Goal: Task Accomplishment & Management: Manage account settings

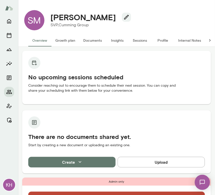
drag, startPoint x: 113, startPoint y: 18, endPoint x: 50, endPoint y: 16, distance: 63.1
click at [50, 16] on h4 "Sean McDermott" at bounding box center [82, 17] width 65 height 10
copy h4 "Sean McDermott"
click at [124, 18] on icon "button" at bounding box center [126, 17] width 5 height 5
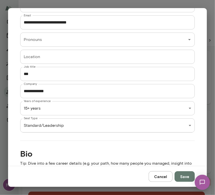
scroll to position [104, 0]
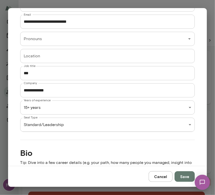
click at [108, 132] on div "**********" at bounding box center [107, 87] width 199 height 158
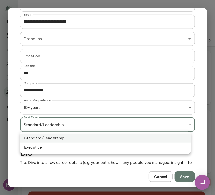
click at [100, 0] on div "KH SM Sean McDermott SVP, Cumming Group Overview Growth plan Documents Insights…" at bounding box center [107, 0] width 215 height 0
click at [70, 148] on li "Executive" at bounding box center [105, 146] width 170 height 9
type input "*********"
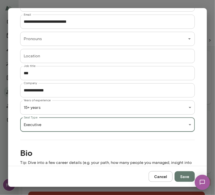
click at [187, 176] on button "Save" at bounding box center [185, 176] width 20 height 11
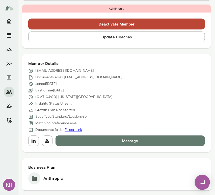
scroll to position [180, 0]
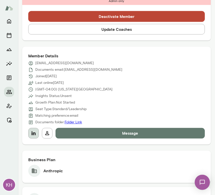
click at [35, 130] on icon "button" at bounding box center [34, 133] width 6 height 6
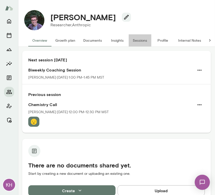
click at [142, 39] on button "Sessions" at bounding box center [140, 40] width 23 height 12
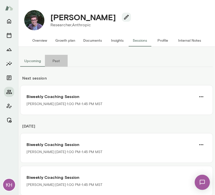
click at [55, 61] on button "Past" at bounding box center [56, 61] width 23 height 12
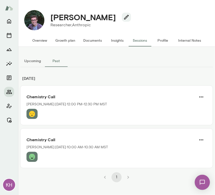
click at [41, 39] on button "Overview" at bounding box center [39, 40] width 23 height 12
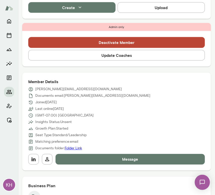
scroll to position [182, 0]
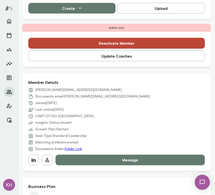
click at [112, 57] on button "Update Coaches" at bounding box center [116, 56] width 177 height 11
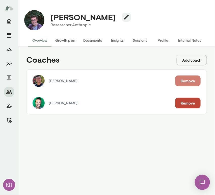
click at [189, 81] on button "Remove" at bounding box center [187, 80] width 25 height 11
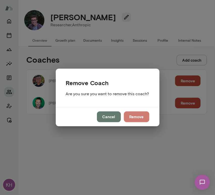
click at [141, 117] on button "Remove" at bounding box center [136, 116] width 25 height 11
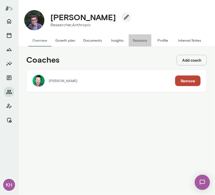
click at [140, 41] on button "Sessions" at bounding box center [140, 40] width 23 height 12
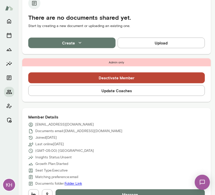
scroll to position [137, 0]
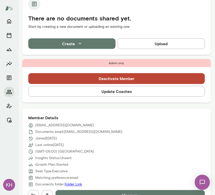
click at [67, 92] on button "Update Coaches" at bounding box center [116, 91] width 177 height 11
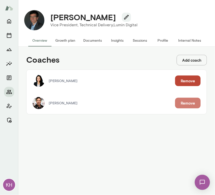
click at [184, 103] on button "Remove" at bounding box center [187, 103] width 25 height 11
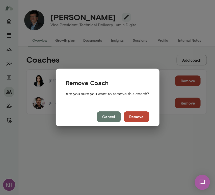
click at [140, 115] on button "Remove" at bounding box center [136, 116] width 25 height 11
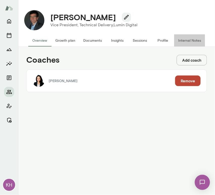
click at [186, 42] on button "Internal Notes" at bounding box center [189, 40] width 31 height 12
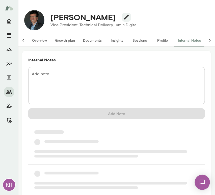
scroll to position [0, 4]
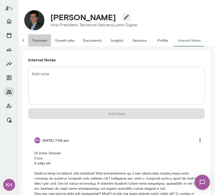
click at [33, 42] on button "Overview" at bounding box center [39, 40] width 23 height 12
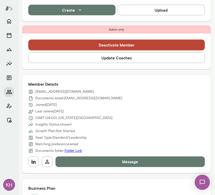
scroll to position [161, 0]
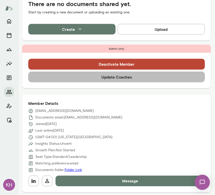
click at [117, 79] on button "Update Coaches" at bounding box center [116, 77] width 177 height 11
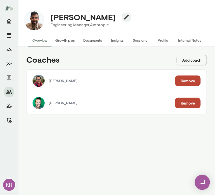
click at [184, 102] on button "Remove" at bounding box center [187, 103] width 25 height 11
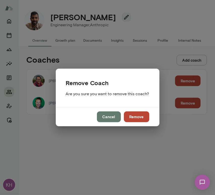
click at [140, 118] on button "Remove" at bounding box center [136, 116] width 25 height 11
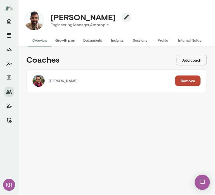
click at [142, 39] on button "Sessions" at bounding box center [140, 40] width 23 height 12
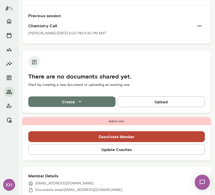
scroll to position [87, 0]
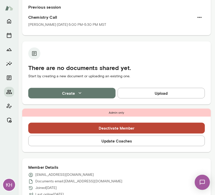
click at [83, 140] on button "Update Coaches" at bounding box center [116, 140] width 177 height 11
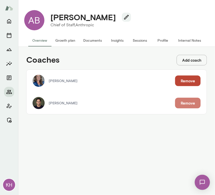
click at [183, 102] on button "Remove" at bounding box center [187, 103] width 25 height 11
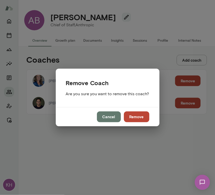
click at [133, 118] on button "Remove" at bounding box center [136, 116] width 25 height 11
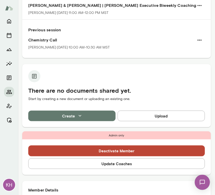
scroll to position [129, 0]
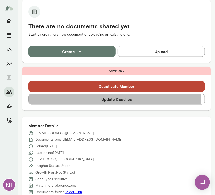
click at [84, 102] on button "Update Coaches" at bounding box center [116, 99] width 177 height 11
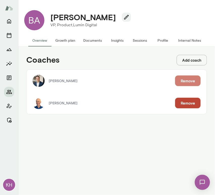
click at [183, 79] on button "Remove" at bounding box center [187, 80] width 25 height 11
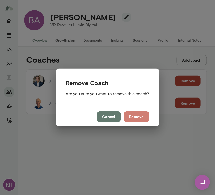
click at [141, 115] on button "Remove" at bounding box center [136, 116] width 25 height 11
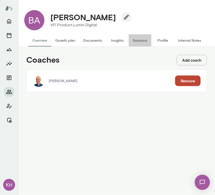
click at [137, 42] on button "Sessions" at bounding box center [140, 40] width 23 height 12
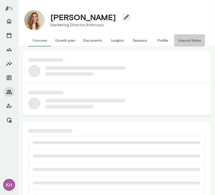
click at [185, 39] on button "Internal Notes" at bounding box center [189, 40] width 31 height 12
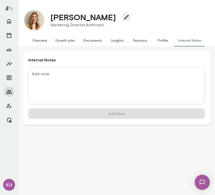
click at [74, 78] on textarea "Add note" at bounding box center [116, 85] width 169 height 29
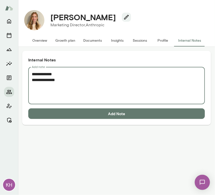
paste textarea "**********"
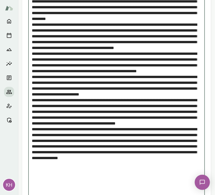
scroll to position [125, 0]
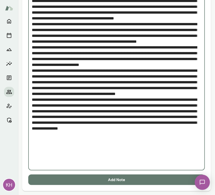
type textarea "**********"
click at [95, 181] on button "Add Note" at bounding box center [116, 179] width 177 height 11
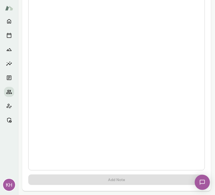
scroll to position [0, 0]
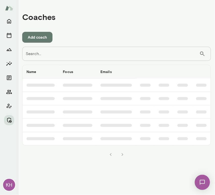
click at [36, 56] on input "Search..." at bounding box center [110, 54] width 177 height 14
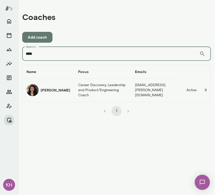
type input "****"
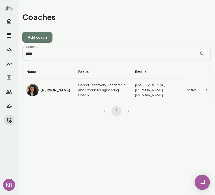
click at [31, 92] on img "coaches table" at bounding box center [32, 90] width 12 height 12
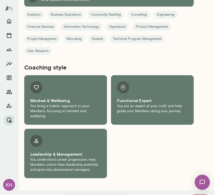
scroll to position [547, 0]
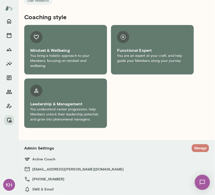
click at [195, 144] on button "Manage" at bounding box center [200, 148] width 17 height 8
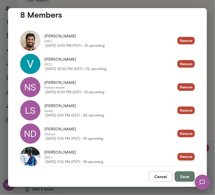
scroll to position [109, 0]
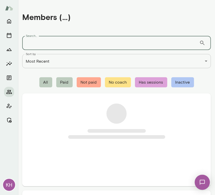
click at [83, 43] on input "Search..." at bounding box center [110, 43] width 177 height 14
paste input "**********"
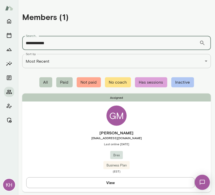
type input "**********"
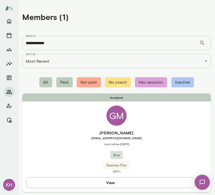
click at [41, 134] on h6 "Gavin Murphy" at bounding box center [116, 133] width 189 height 6
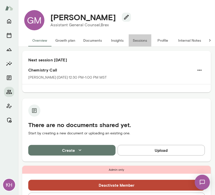
click at [138, 41] on button "Sessions" at bounding box center [140, 40] width 23 height 12
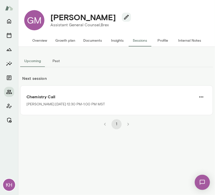
click at [40, 42] on button "Overview" at bounding box center [39, 40] width 23 height 12
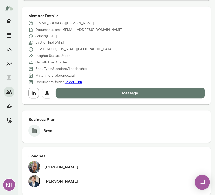
scroll to position [299, 0]
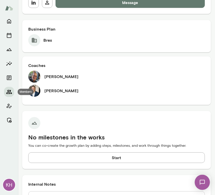
click at [8, 90] on icon "Members" at bounding box center [9, 92] width 6 height 4
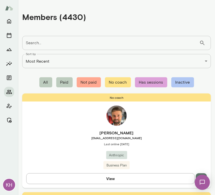
click at [58, 45] on input "Search..." at bounding box center [110, 43] width 177 height 14
paste input "**********"
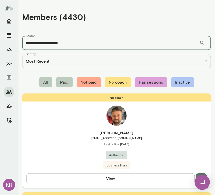
type input "**********"
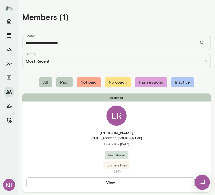
click at [63, 156] on div "Lauren Rymer lauren@teamshares.com Last online September 24 Teamshares Business…" at bounding box center [116, 151] width 189 height 43
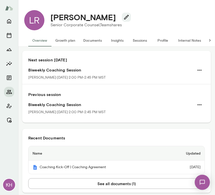
click at [139, 39] on button "Sessions" at bounding box center [140, 40] width 23 height 12
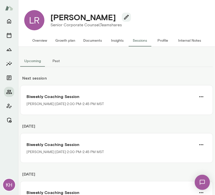
click at [56, 62] on button "Past" at bounding box center [56, 61] width 23 height 12
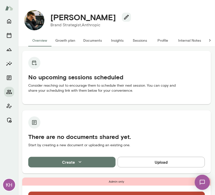
scroll to position [71, 0]
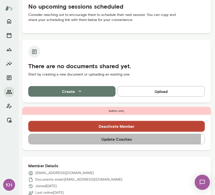
click at [68, 135] on button "Update Coaches" at bounding box center [116, 139] width 177 height 11
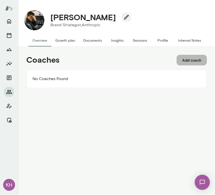
click at [192, 61] on button "Add coach" at bounding box center [192, 60] width 30 height 11
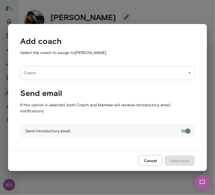
click at [47, 78] on input "Coach" at bounding box center [103, 73] width 162 height 10
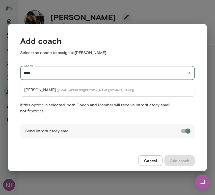
click at [45, 96] on ul "Gene Lee ( genelee@mento.co )" at bounding box center [107, 89] width 175 height 13
click at [45, 92] on li "Gene Lee ( genelee@mento.co )" at bounding box center [107, 89] width 175 height 9
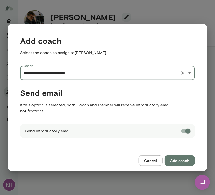
type input "**********"
click at [173, 160] on button "Add coach" at bounding box center [179, 160] width 30 height 11
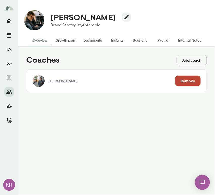
click at [188, 60] on button "Add coach" at bounding box center [192, 60] width 30 height 11
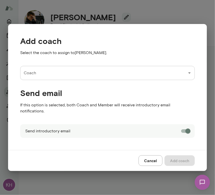
click at [75, 75] on input "Coach" at bounding box center [103, 73] width 162 height 10
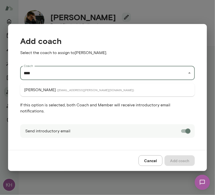
click at [57, 89] on span "( riconasol@mento.co )" at bounding box center [95, 90] width 77 height 4
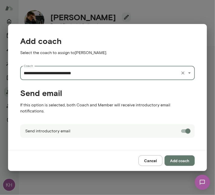
type input "**********"
click at [176, 158] on button "Add coach" at bounding box center [179, 160] width 30 height 11
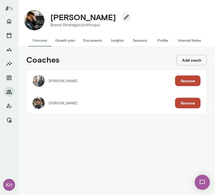
click at [188, 41] on button "Internal Notes" at bounding box center [189, 40] width 31 height 12
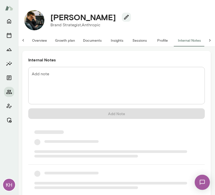
scroll to position [0, 4]
click at [46, 86] on textarea "Add note" at bounding box center [116, 85] width 169 height 29
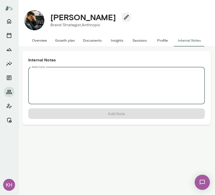
scroll to position [0, 0]
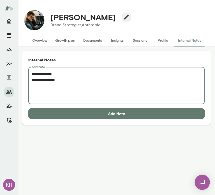
paste textarea "**********"
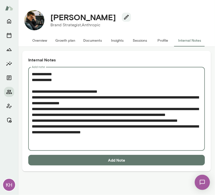
type textarea "**********"
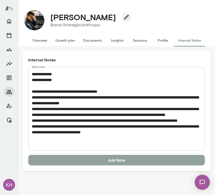
click at [69, 161] on button "Add Note" at bounding box center [116, 160] width 177 height 11
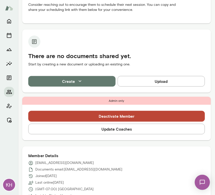
scroll to position [91, 0]
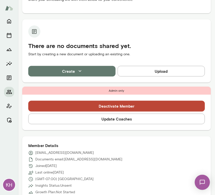
click at [65, 120] on button "Update Coaches" at bounding box center [116, 118] width 177 height 11
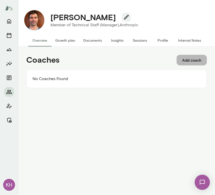
click at [181, 60] on button "Add coach" at bounding box center [192, 60] width 30 height 11
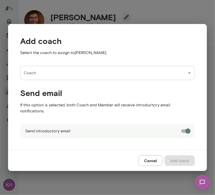
click at [46, 80] on div "Coach" at bounding box center [107, 73] width 175 height 14
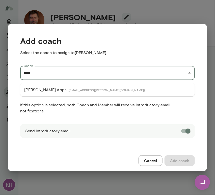
type input "****"
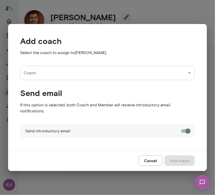
click at [40, 75] on input "Coach" at bounding box center [103, 73] width 162 height 10
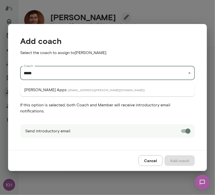
click at [42, 89] on p "[PERSON_NAME] Apps" at bounding box center [45, 90] width 42 height 6
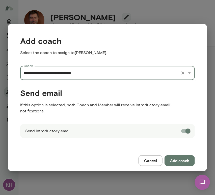
type input "**********"
click at [175, 156] on button "Add coach" at bounding box center [179, 160] width 30 height 11
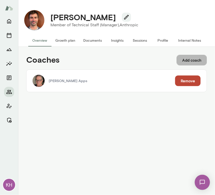
click at [184, 62] on button "Add coach" at bounding box center [192, 60] width 30 height 11
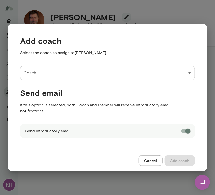
click at [57, 78] on input "Coach" at bounding box center [103, 73] width 162 height 10
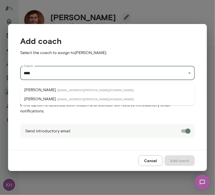
click at [54, 87] on li "[PERSON_NAME] ( [EMAIL_ADDRESS][PERSON_NAME][DOMAIN_NAME] )" at bounding box center [107, 89] width 175 height 9
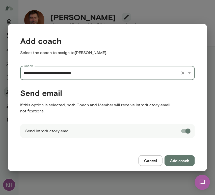
type input "**********"
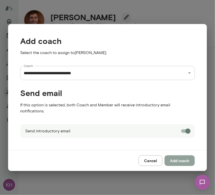
click at [174, 159] on button "Add coach" at bounding box center [179, 160] width 30 height 11
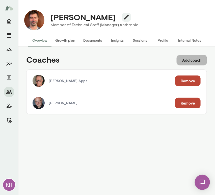
click at [185, 60] on button "Add coach" at bounding box center [192, 60] width 30 height 11
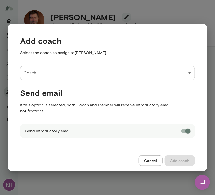
click at [36, 77] on input "Coach" at bounding box center [103, 73] width 162 height 10
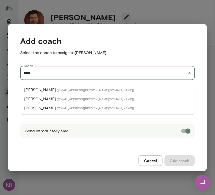
click at [57, 106] on span "( ryantang@mento.co )" at bounding box center [95, 108] width 77 height 4
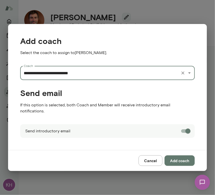
type input "**********"
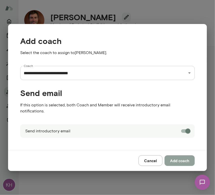
click at [182, 162] on button "Add coach" at bounding box center [179, 160] width 30 height 11
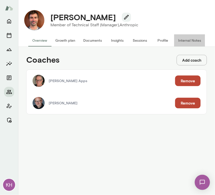
click at [187, 43] on button "Internal Notes" at bounding box center [189, 40] width 31 height 12
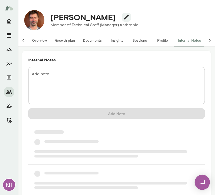
scroll to position [0, 4]
click at [58, 74] on textarea "Add note" at bounding box center [116, 85] width 169 height 29
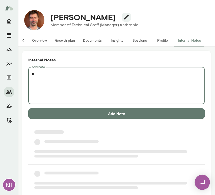
scroll to position [0, 0]
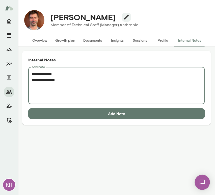
paste textarea "**********"
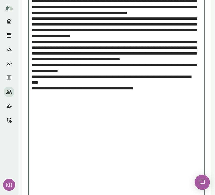
scroll to position [537, 0]
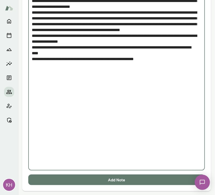
drag, startPoint x: 167, startPoint y: 163, endPoint x: 26, endPoint y: 150, distance: 141.1
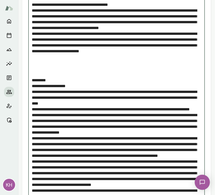
scroll to position [292, 0]
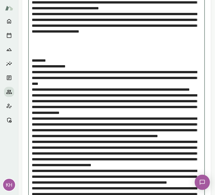
drag, startPoint x: 82, startPoint y: 116, endPoint x: 25, endPoint y: 96, distance: 60.5
click at [25, 96] on div "Internal Notes Add note * Add note Add Note" at bounding box center [116, 89] width 189 height 660
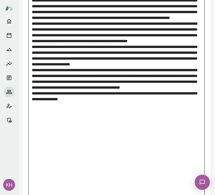
scroll to position [485, 0]
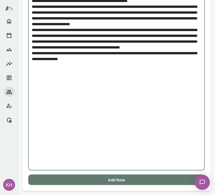
type textarea "**********"
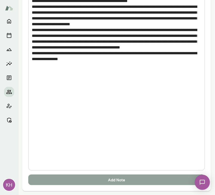
click at [105, 177] on button "Add Note" at bounding box center [116, 179] width 177 height 11
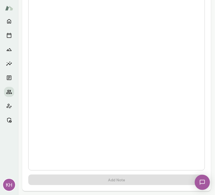
scroll to position [0, 0]
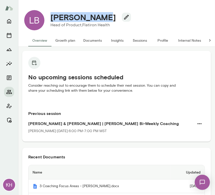
drag, startPoint x: 103, startPoint y: 18, endPoint x: 47, endPoint y: 18, distance: 56.0
click at [47, 18] on div "Lauren Brown" at bounding box center [88, 17] width 84 height 10
copy h4 "Lauren Brown"
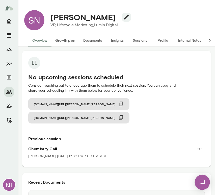
click at [191, 42] on button "Internal Notes" at bounding box center [189, 40] width 31 height 12
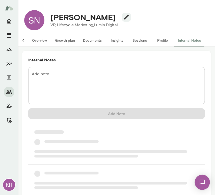
scroll to position [0, 4]
